Goal: Task Accomplishment & Management: Complete application form

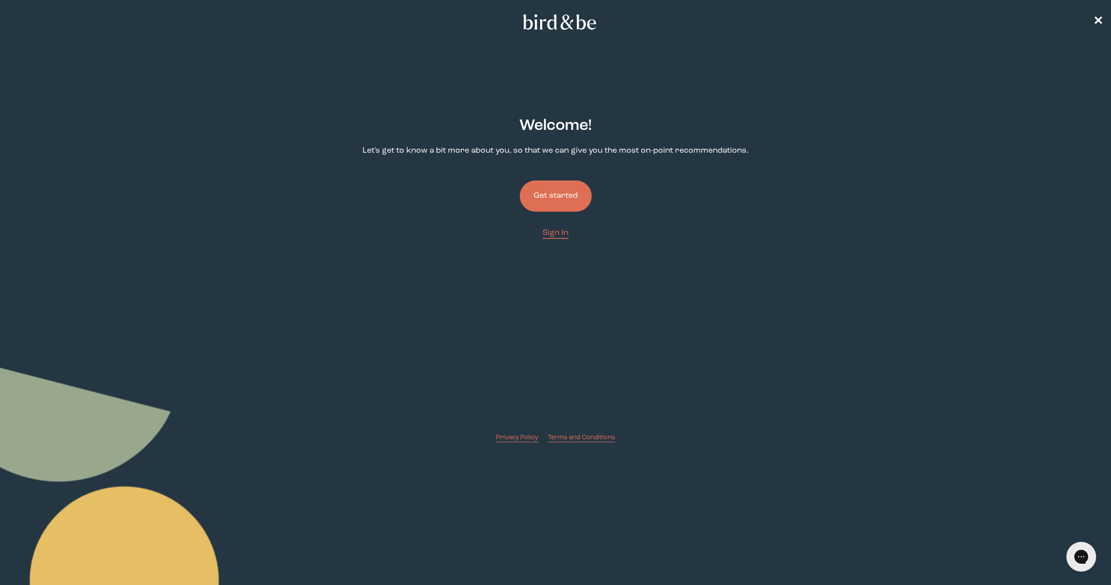
click at [553, 200] on button "Get started" at bounding box center [556, 196] width 72 height 31
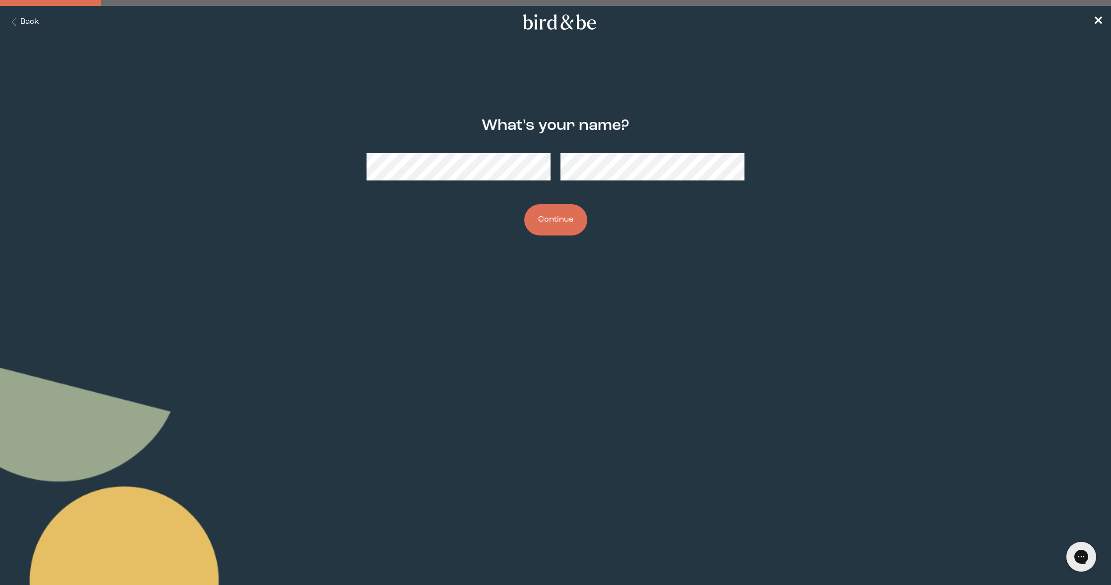
click at [563, 226] on button "Continue" at bounding box center [555, 219] width 63 height 31
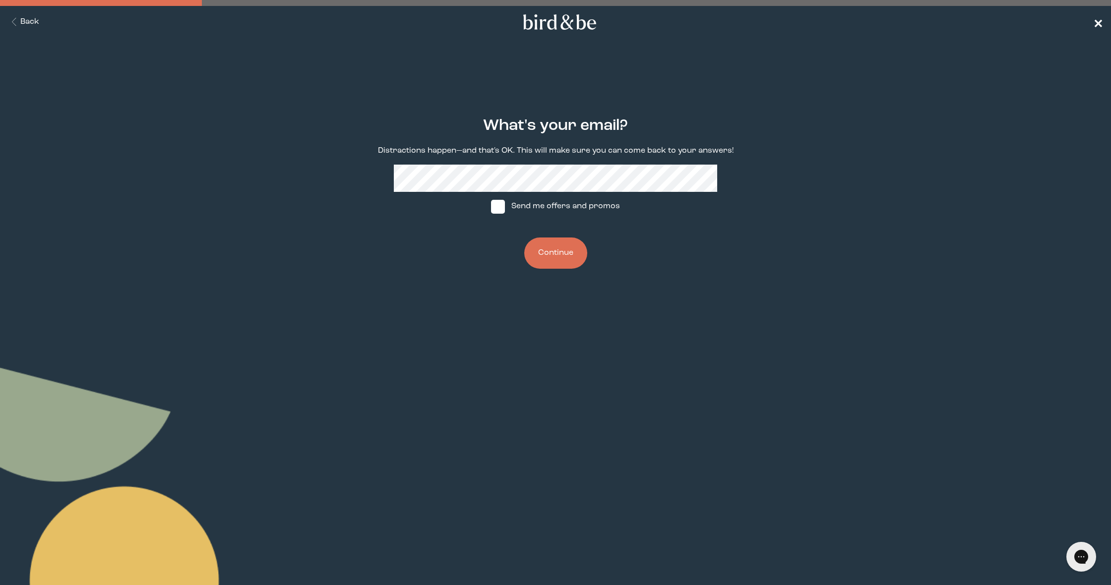
click at [1095, 24] on span "✕" at bounding box center [1098, 22] width 10 height 12
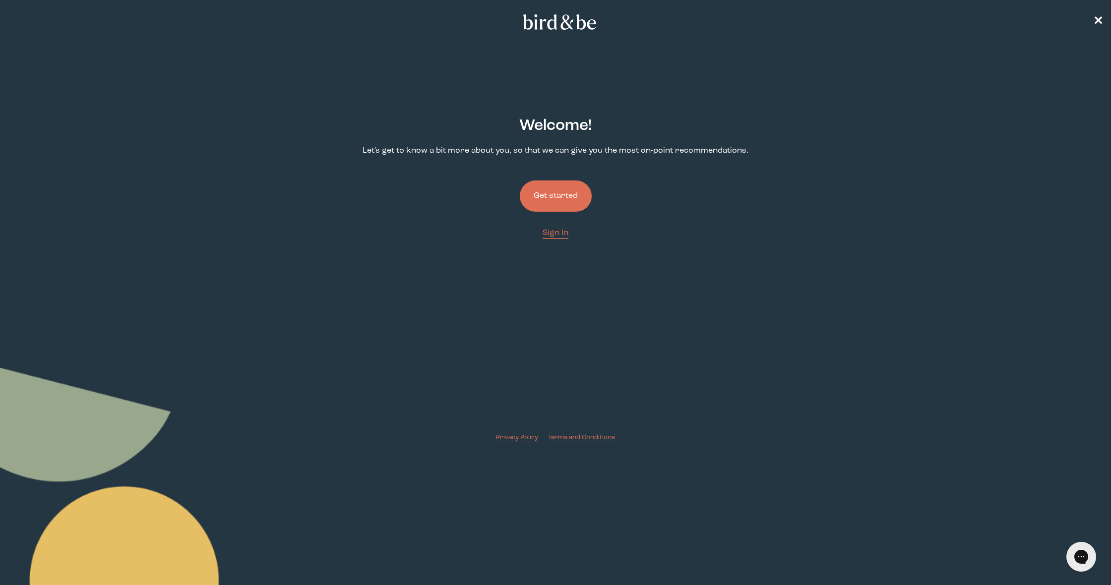
click at [555, 205] on button "Get started" at bounding box center [556, 196] width 72 height 31
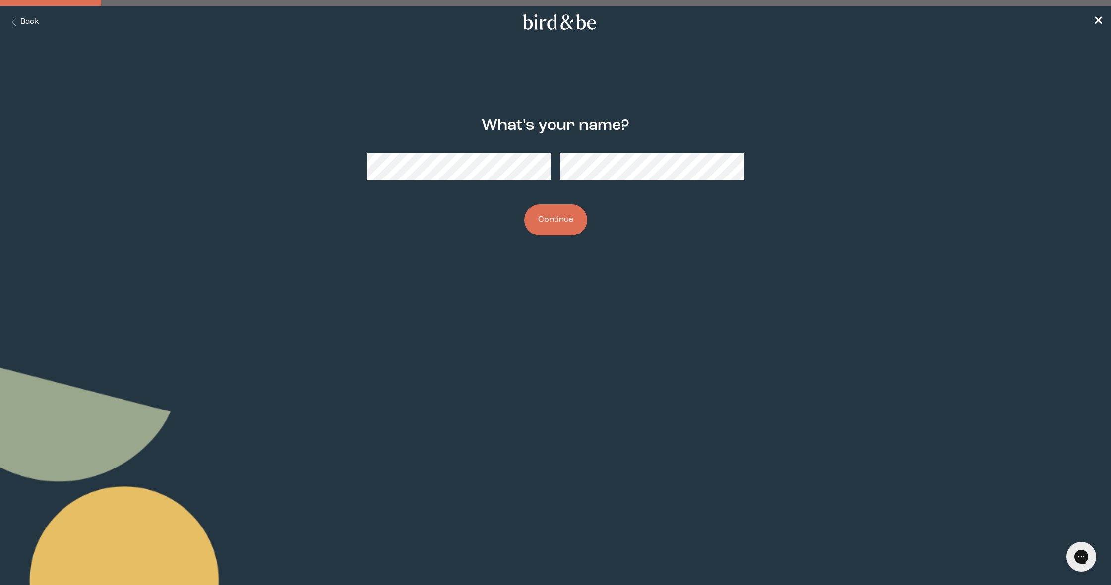
click at [553, 212] on button "Continue" at bounding box center [555, 219] width 63 height 31
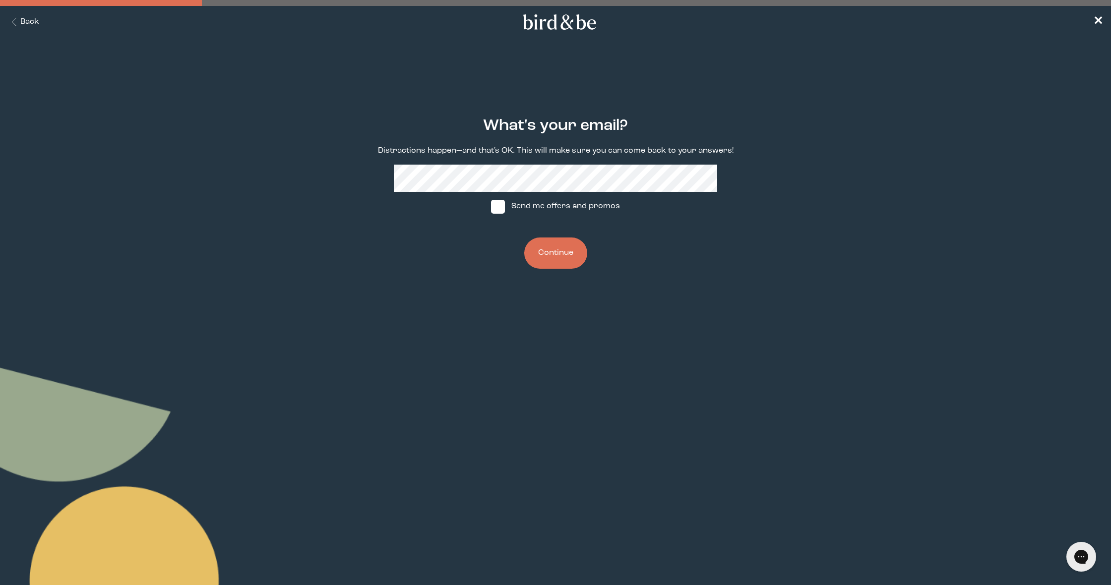
click at [1089, 20] on nav "Back ✕" at bounding box center [555, 22] width 1111 height 32
click at [1099, 19] on span "✕" at bounding box center [1098, 22] width 10 height 12
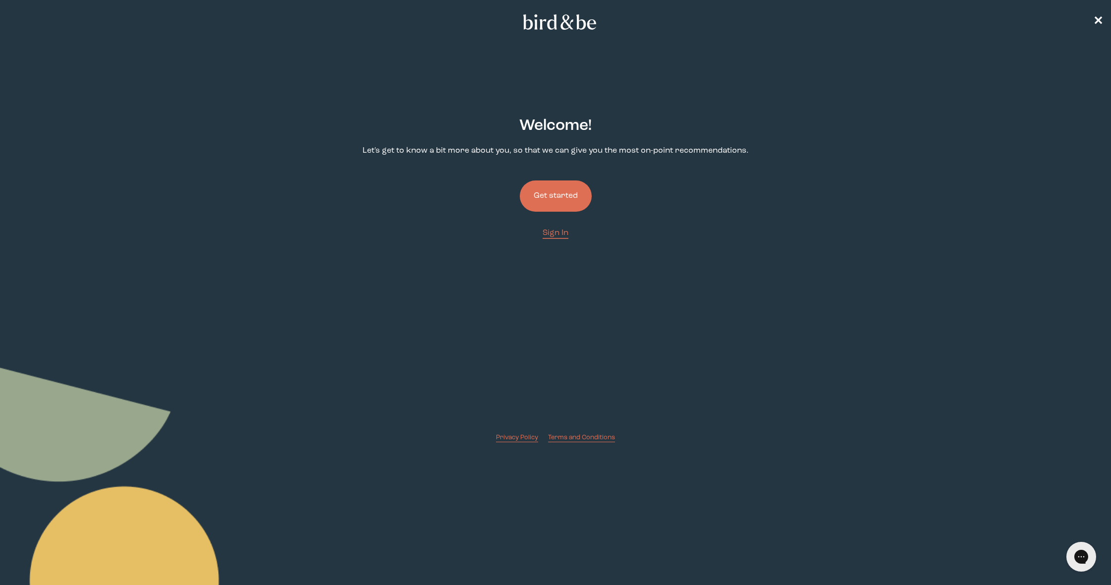
click at [545, 193] on button "Get started" at bounding box center [556, 196] width 72 height 31
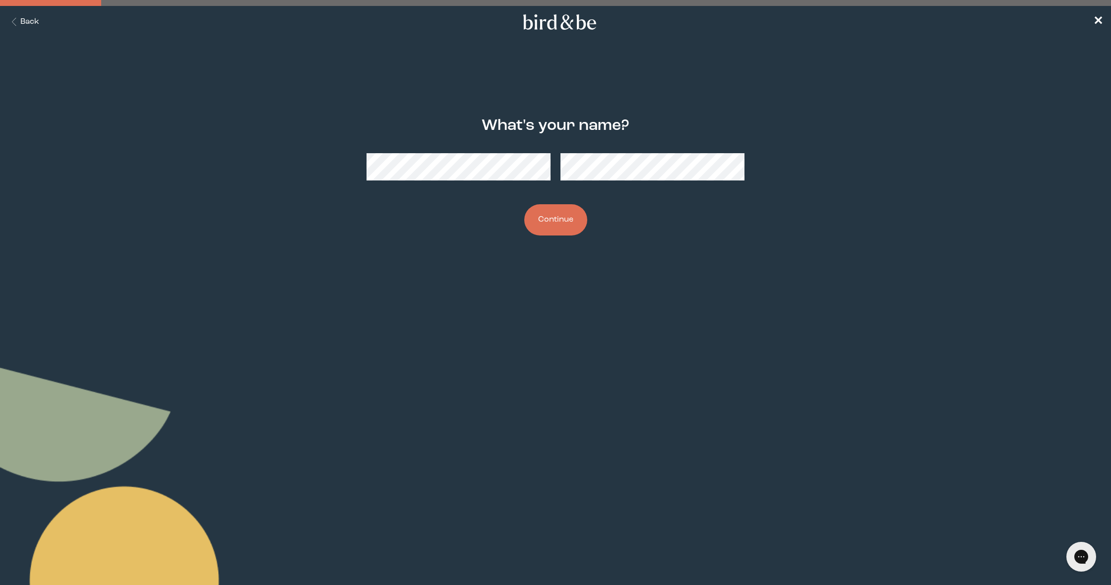
click at [537, 213] on button "Continue" at bounding box center [555, 219] width 63 height 31
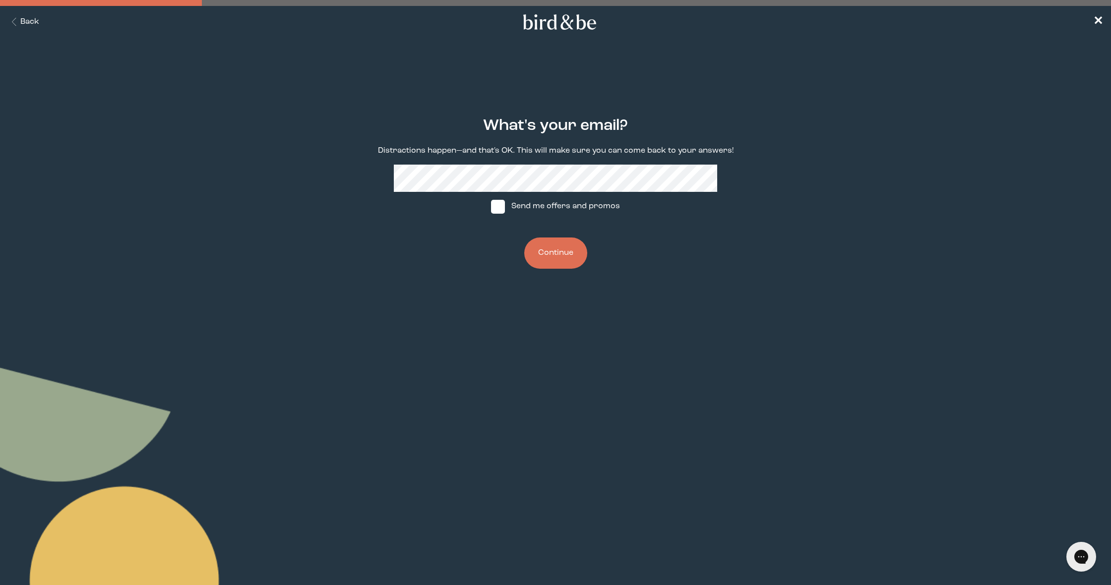
click at [551, 249] on button "Continue" at bounding box center [555, 253] width 63 height 31
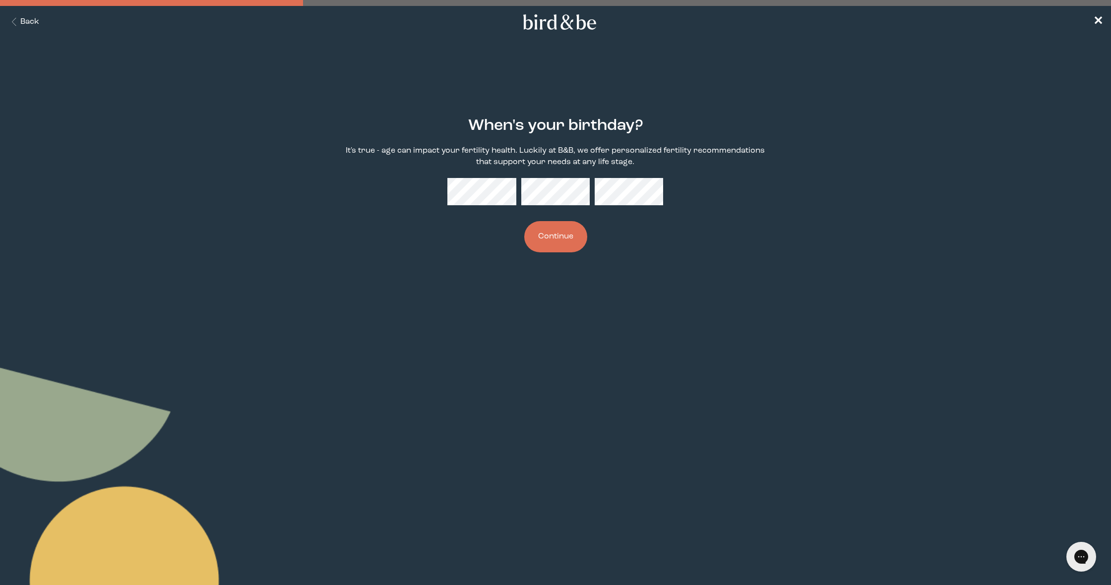
click at [583, 236] on button "Continue" at bounding box center [555, 236] width 63 height 31
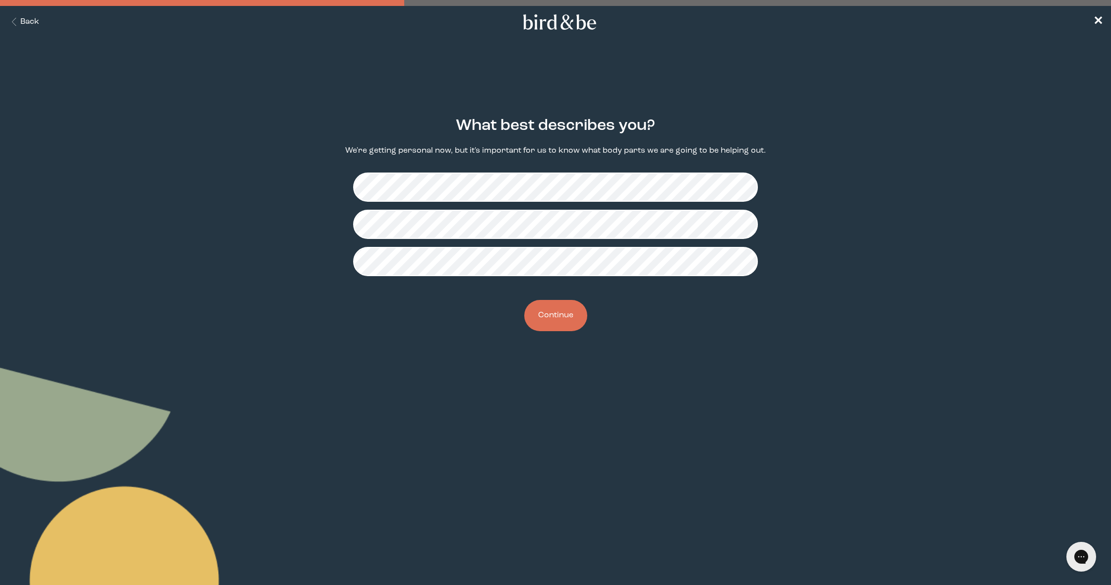
click at [550, 316] on button "Continue" at bounding box center [555, 315] width 63 height 31
click at [553, 312] on button "Continue" at bounding box center [555, 315] width 63 height 31
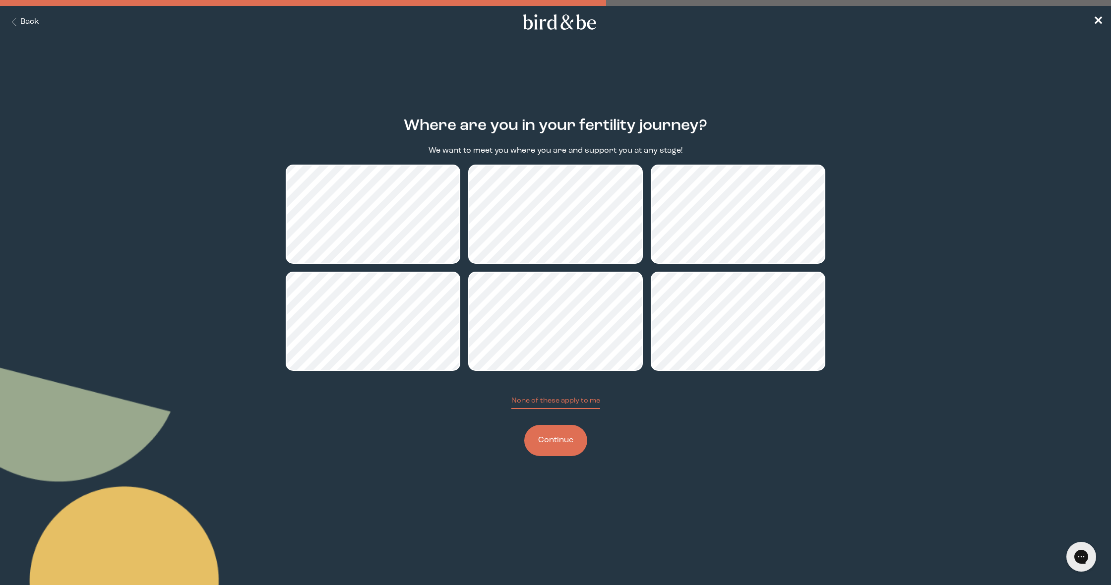
click at [551, 434] on button "Continue" at bounding box center [555, 440] width 63 height 31
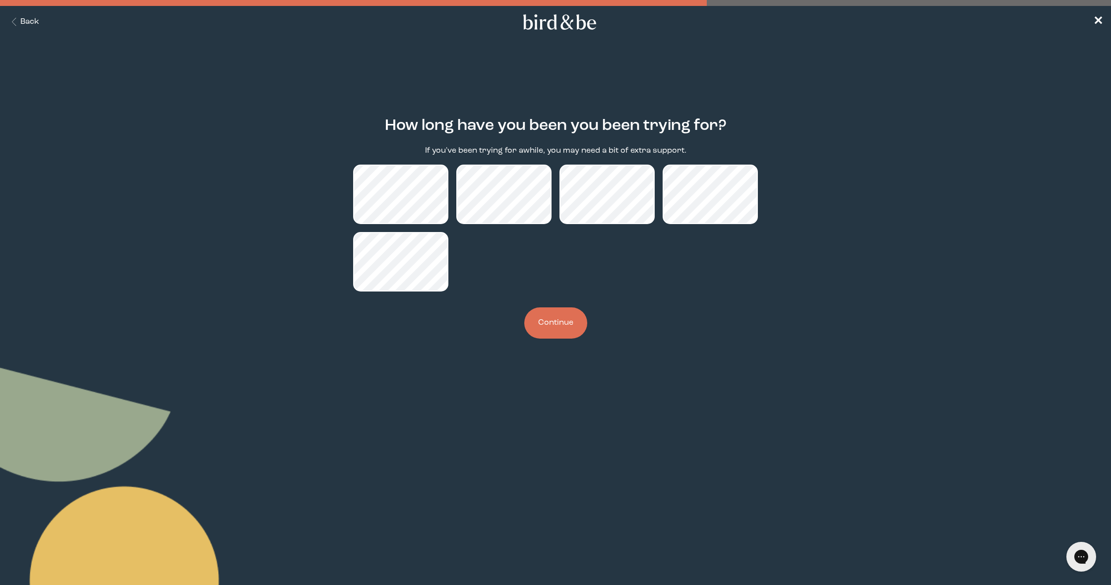
click at [561, 334] on button "Continue" at bounding box center [555, 322] width 63 height 31
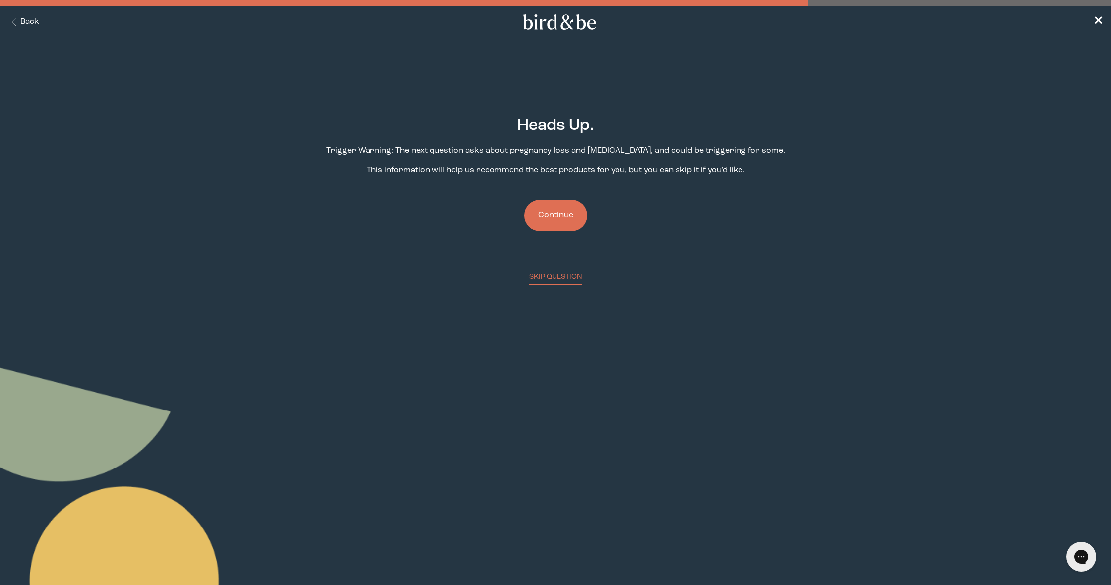
click at [559, 222] on button "Continue" at bounding box center [555, 215] width 63 height 31
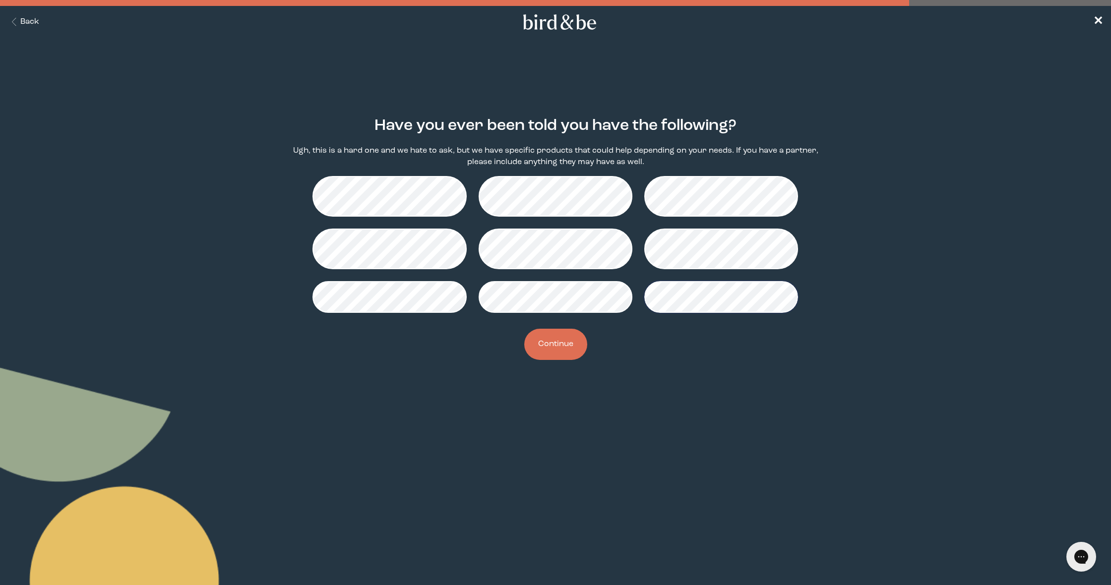
click at [579, 342] on button "Continue" at bounding box center [555, 344] width 63 height 31
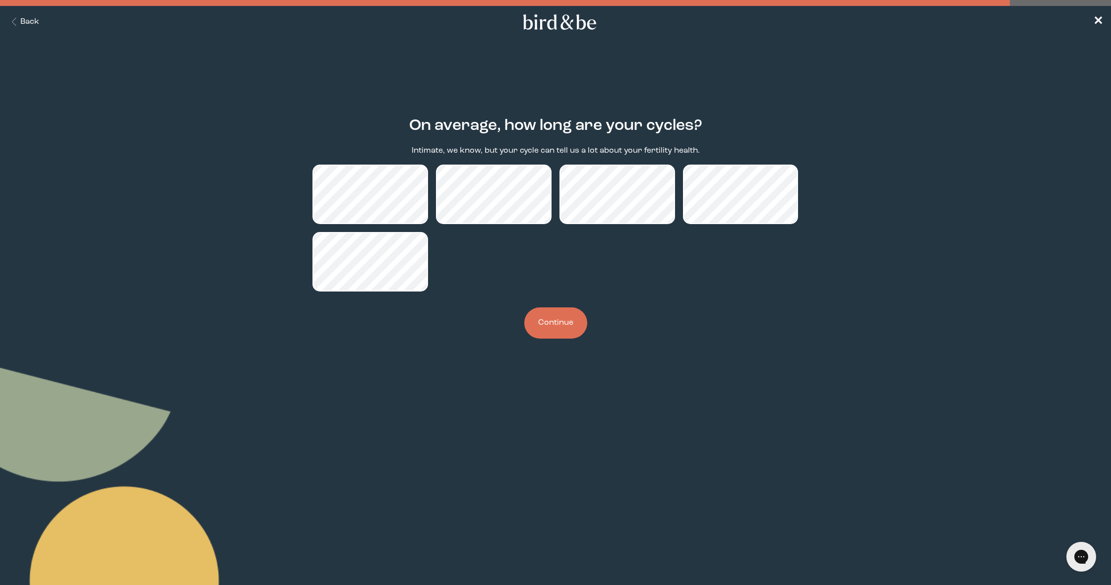
click at [540, 322] on button "Continue" at bounding box center [555, 322] width 63 height 31
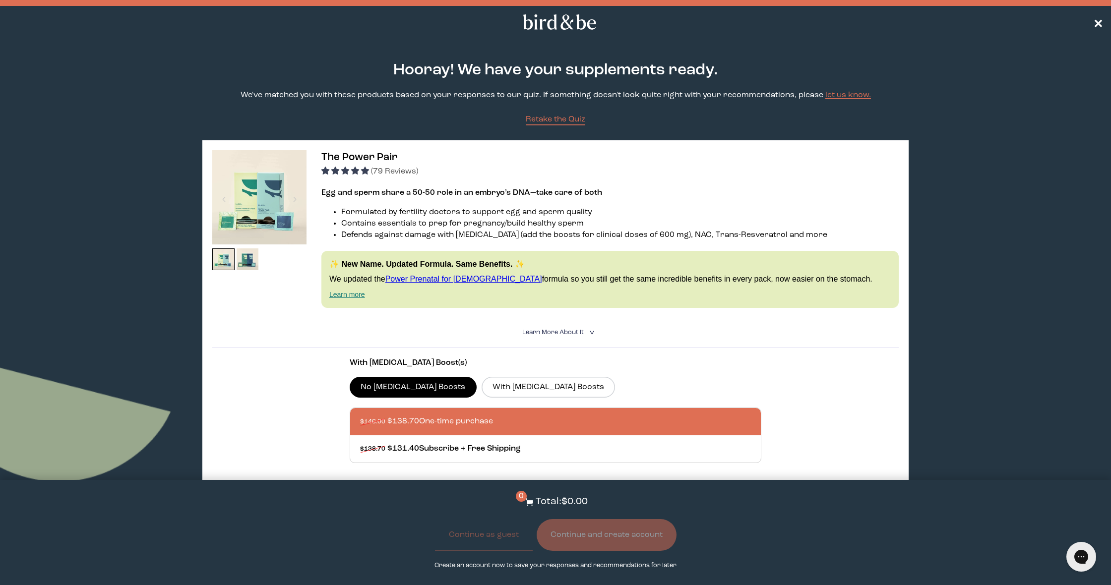
click at [1097, 20] on span "✕" at bounding box center [1098, 22] width 10 height 12
